Goal: Browse casually: Explore the website without a specific task or goal

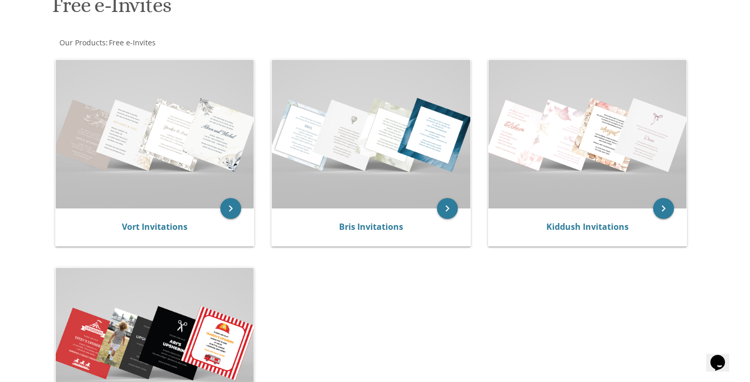
scroll to position [172, 0]
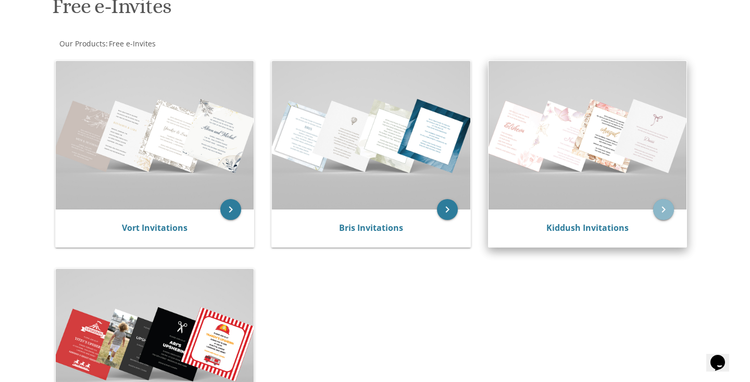
click at [661, 207] on icon "keyboard_arrow_right" at bounding box center [663, 209] width 21 height 21
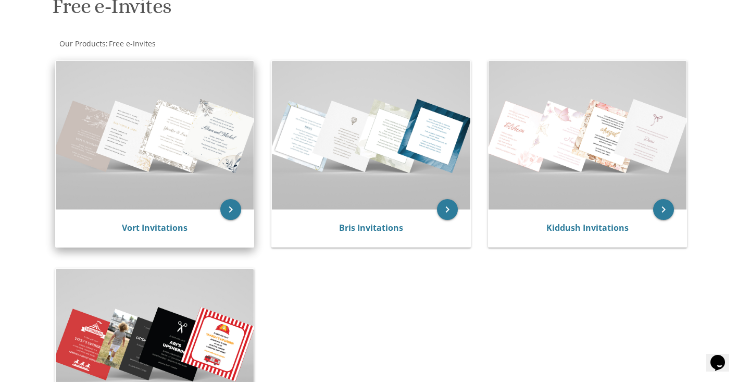
click at [178, 140] on img at bounding box center [155, 135] width 198 height 148
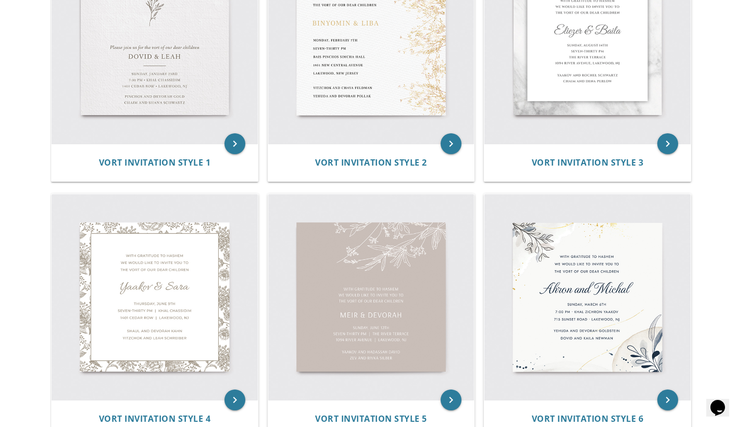
scroll to position [304, 0]
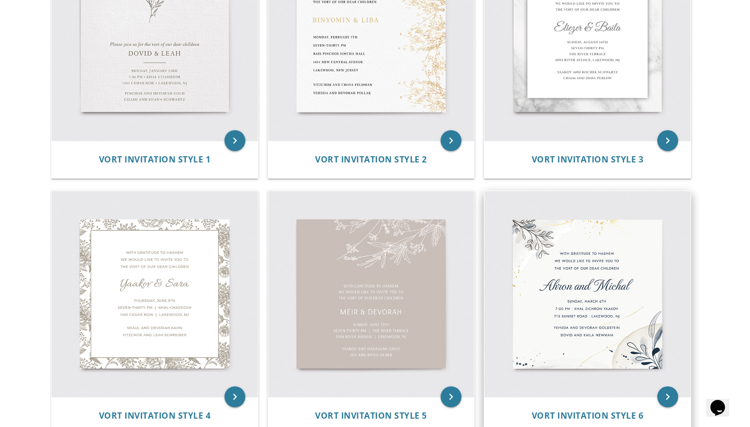
click at [556, 273] on img at bounding box center [587, 294] width 206 height 206
click at [554, 272] on img at bounding box center [587, 294] width 206 height 206
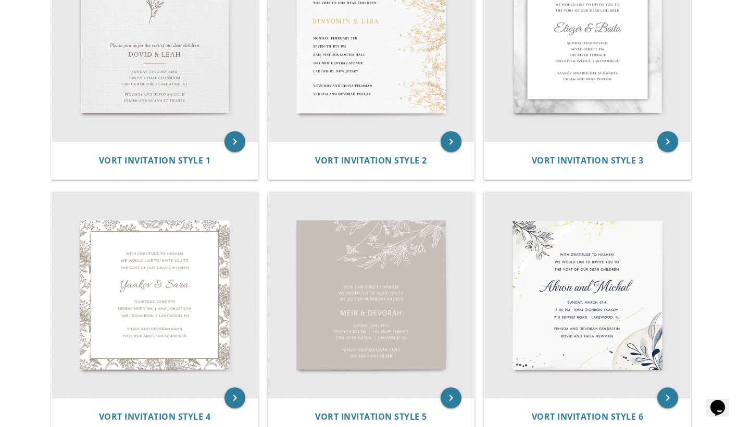
scroll to position [426, 0]
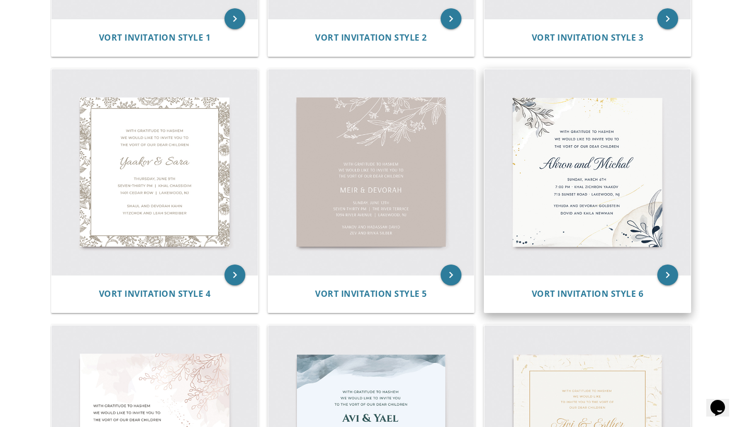
click at [570, 209] on img at bounding box center [587, 172] width 206 height 206
click at [567, 177] on img at bounding box center [587, 172] width 206 height 206
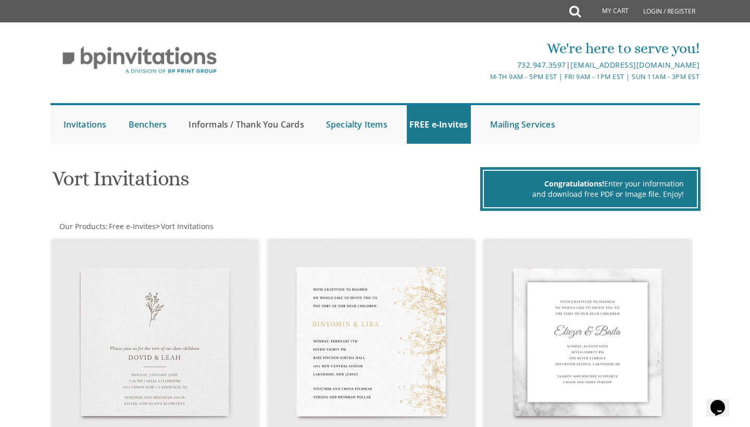
scroll to position [0, 0]
